Goal: Transaction & Acquisition: Purchase product/service

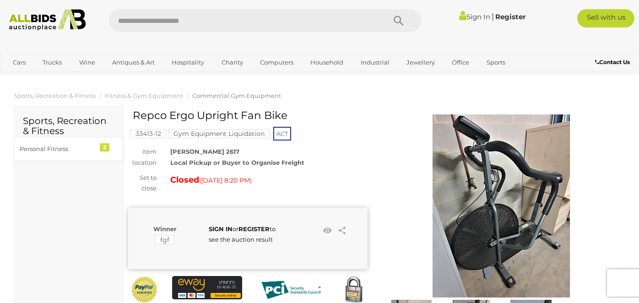
click at [524, 229] on img at bounding box center [501, 205] width 183 height 183
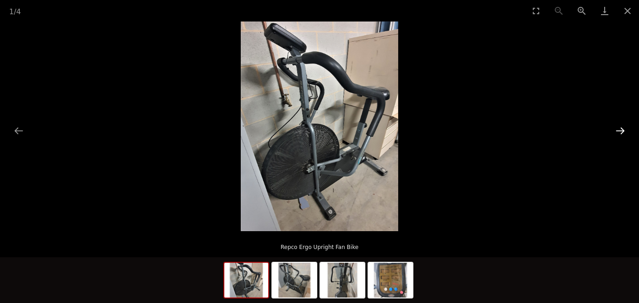
click at [621, 129] on button "Next slide" at bounding box center [619, 131] width 19 height 18
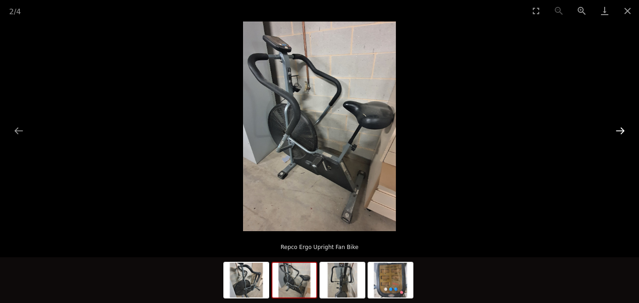
click at [621, 129] on button "Next slide" at bounding box center [619, 131] width 19 height 18
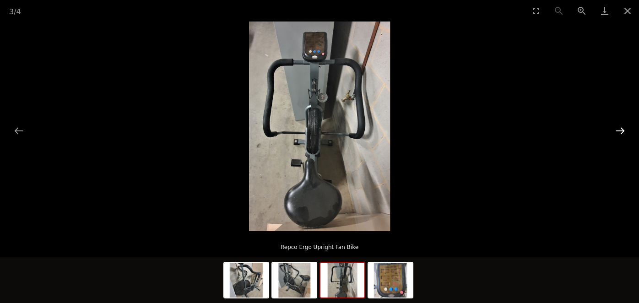
click at [621, 129] on button "Next slide" at bounding box center [619, 131] width 19 height 18
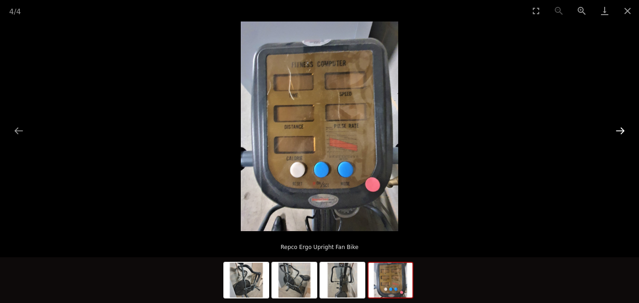
click at [621, 129] on button "Next slide" at bounding box center [619, 131] width 19 height 18
